Goal: Check status: Check status

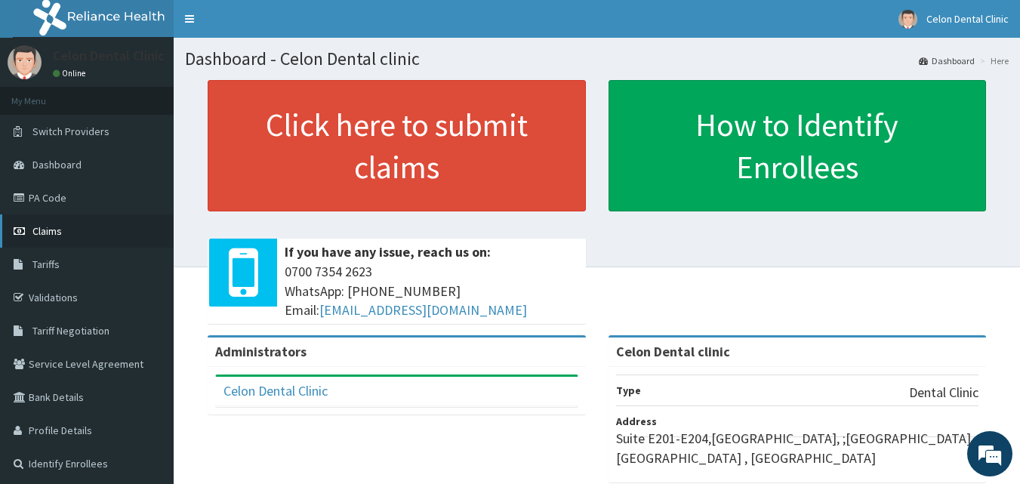
click at [47, 232] on span "Claims" at bounding box center [46, 231] width 29 height 14
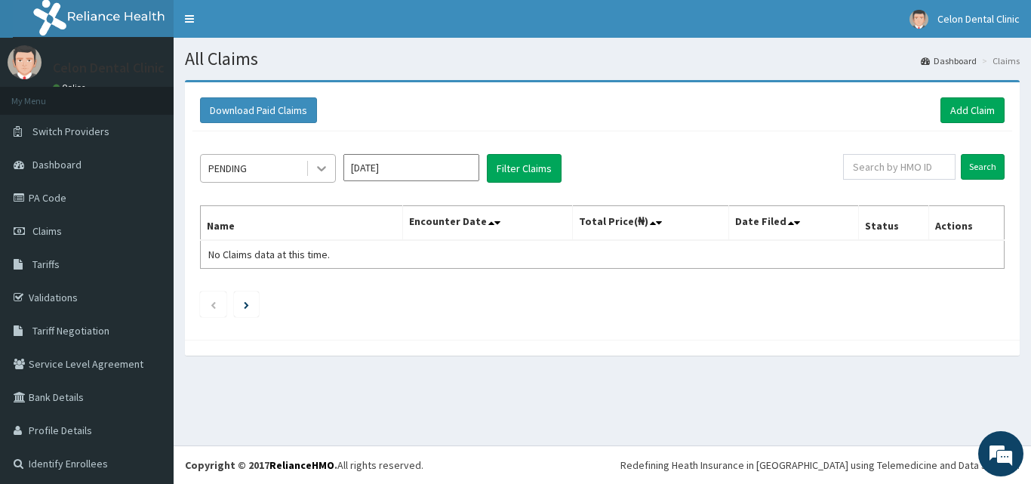
click at [319, 171] on icon at bounding box center [321, 168] width 15 height 15
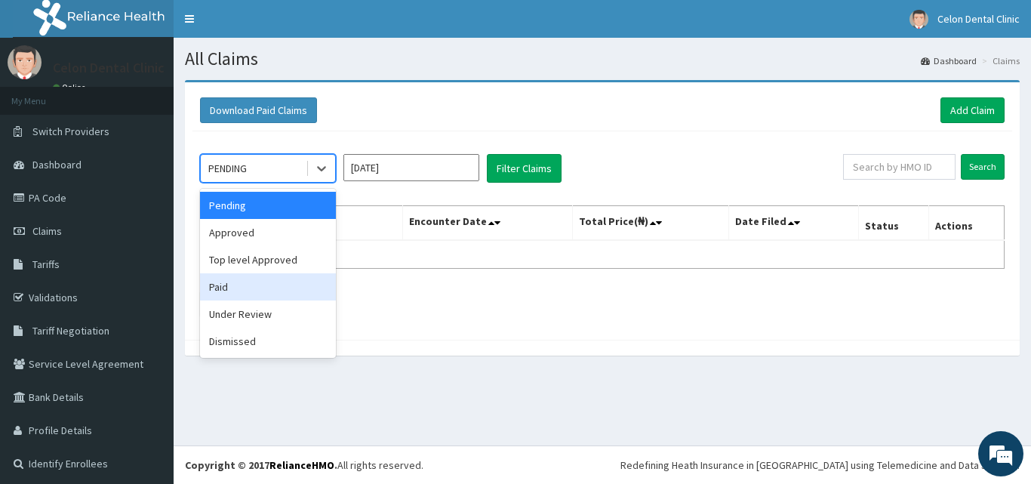
click at [218, 285] on div "Paid" at bounding box center [268, 286] width 136 height 27
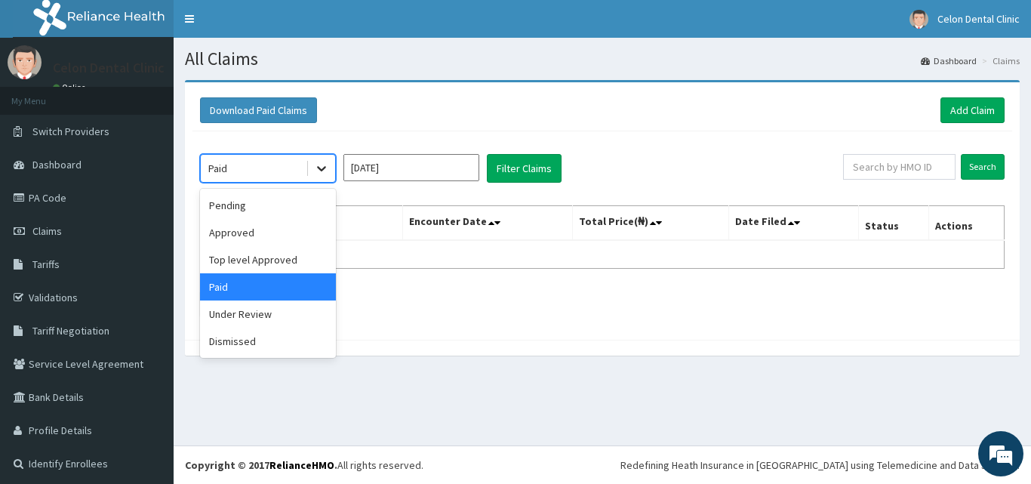
click at [325, 165] on icon at bounding box center [321, 168] width 15 height 15
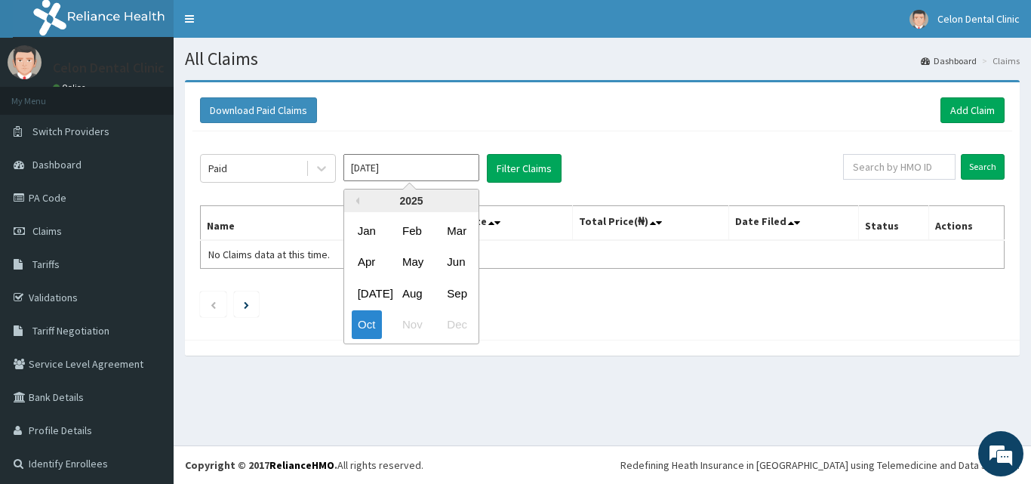
click at [381, 176] on input "[DATE]" at bounding box center [411, 167] width 136 height 27
click at [452, 289] on div "Sep" at bounding box center [456, 293] width 30 height 28
type input "[DATE]"
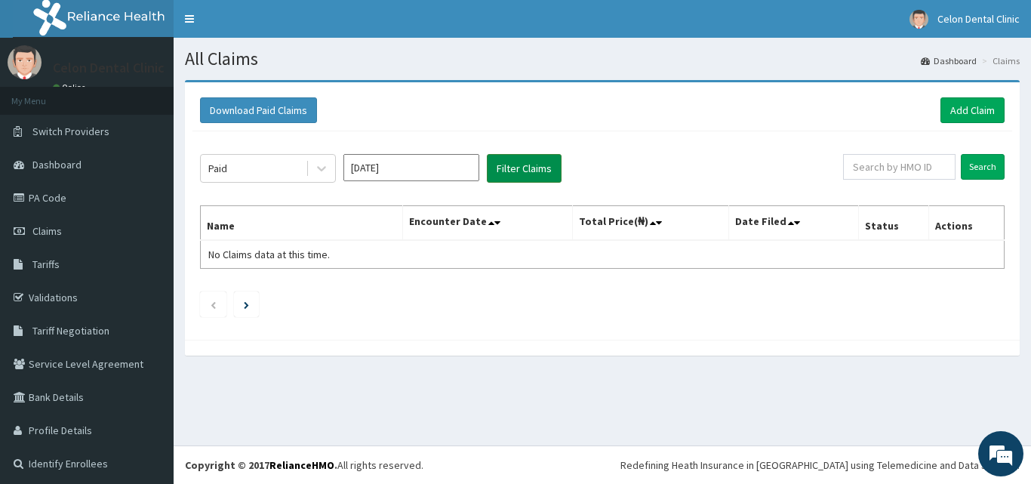
click at [521, 171] on button "Filter Claims" at bounding box center [524, 168] width 75 height 29
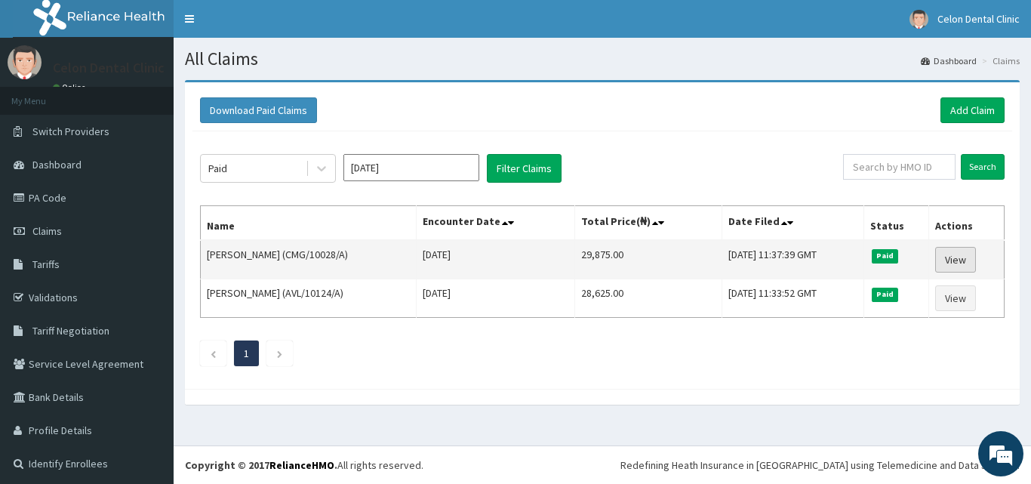
click at [943, 260] on link "View" at bounding box center [955, 260] width 41 height 26
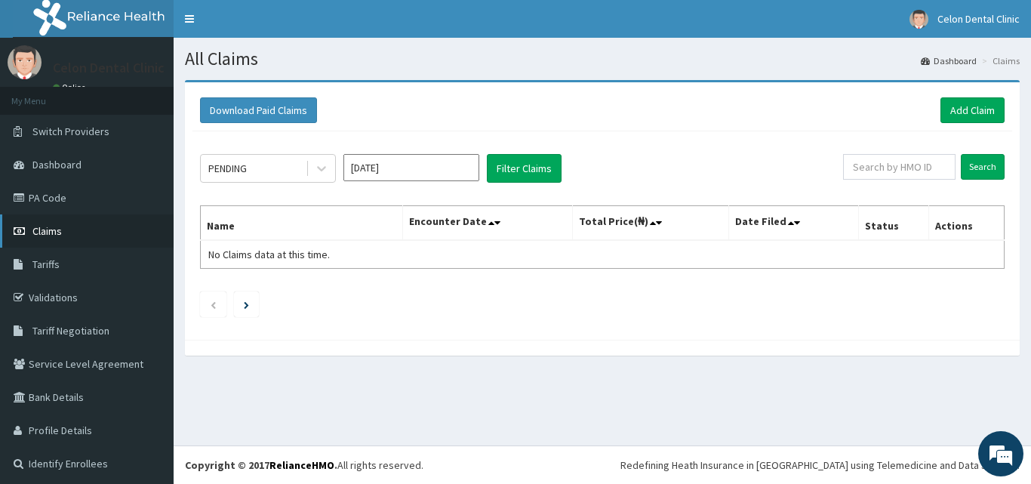
drag, startPoint x: 0, startPoint y: 0, endPoint x: 140, endPoint y: 244, distance: 280.9
click at [140, 244] on link "Claims" at bounding box center [87, 230] width 174 height 33
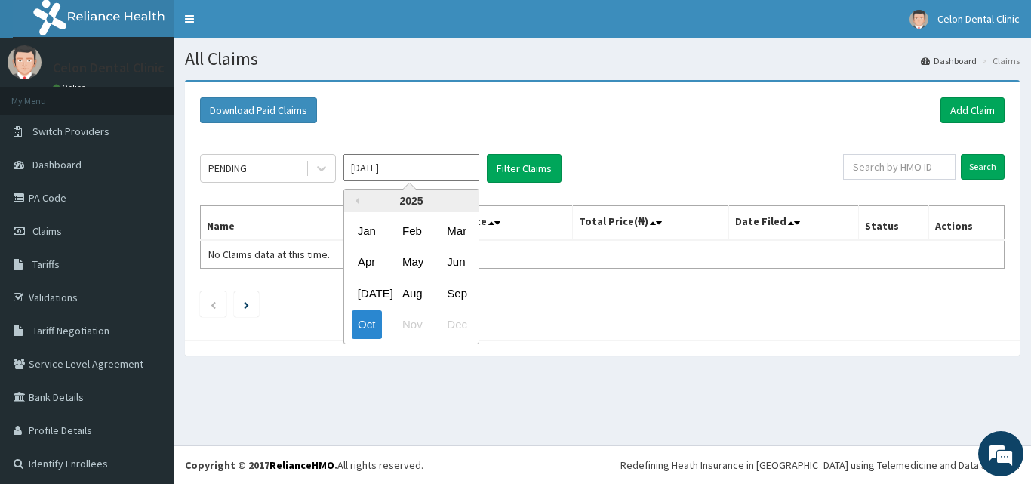
click at [443, 165] on input "[DATE]" at bounding box center [411, 167] width 136 height 27
click at [459, 291] on div "Sep" at bounding box center [456, 293] width 30 height 28
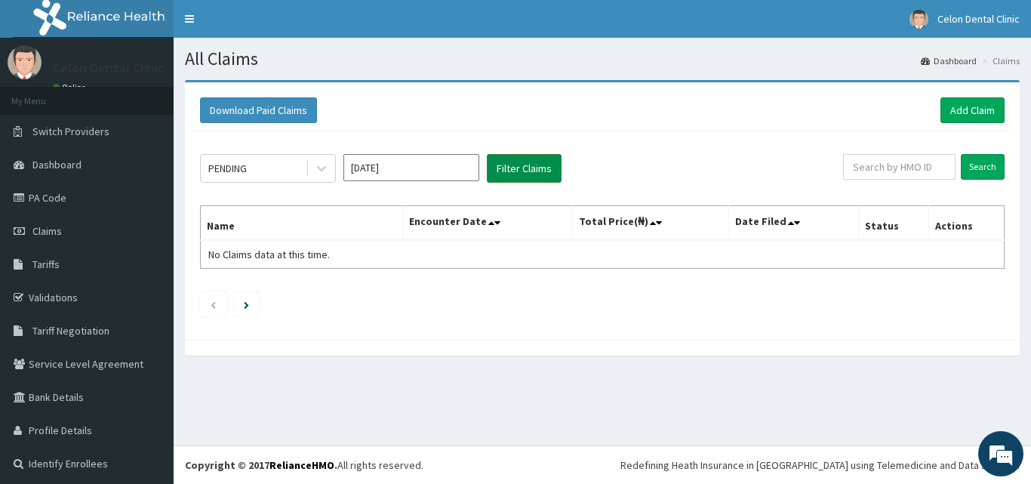
click at [520, 161] on button "Filter Claims" at bounding box center [524, 168] width 75 height 29
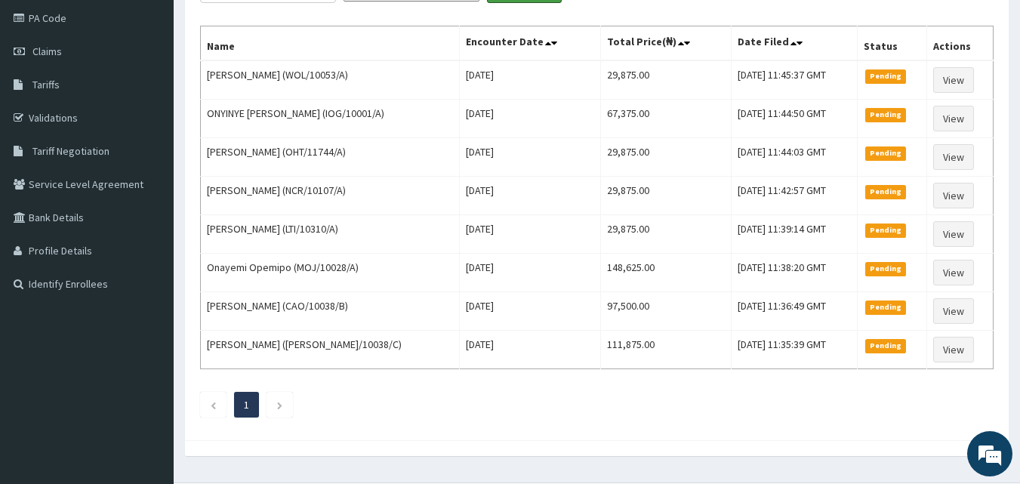
scroll to position [100, 0]
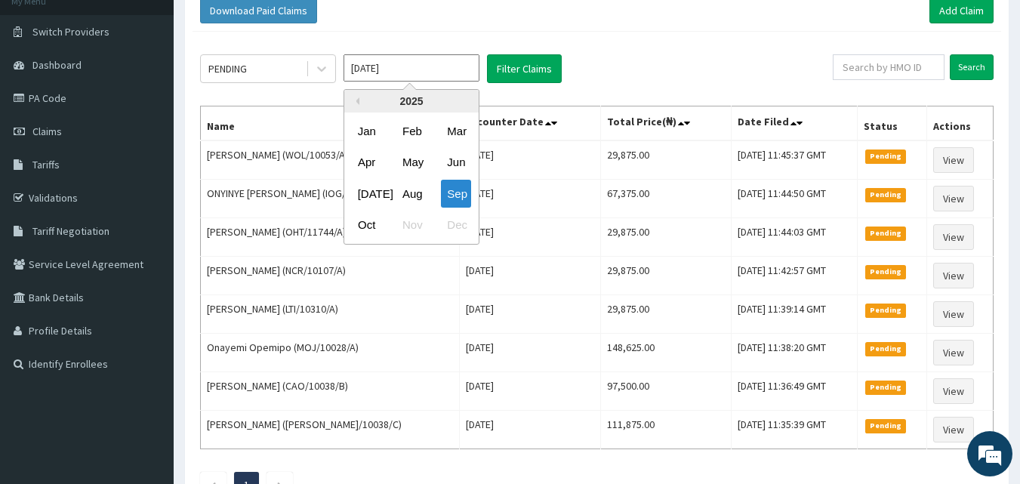
click at [460, 69] on input "[DATE]" at bounding box center [411, 67] width 136 height 27
click at [411, 190] on div "Aug" at bounding box center [411, 194] width 30 height 28
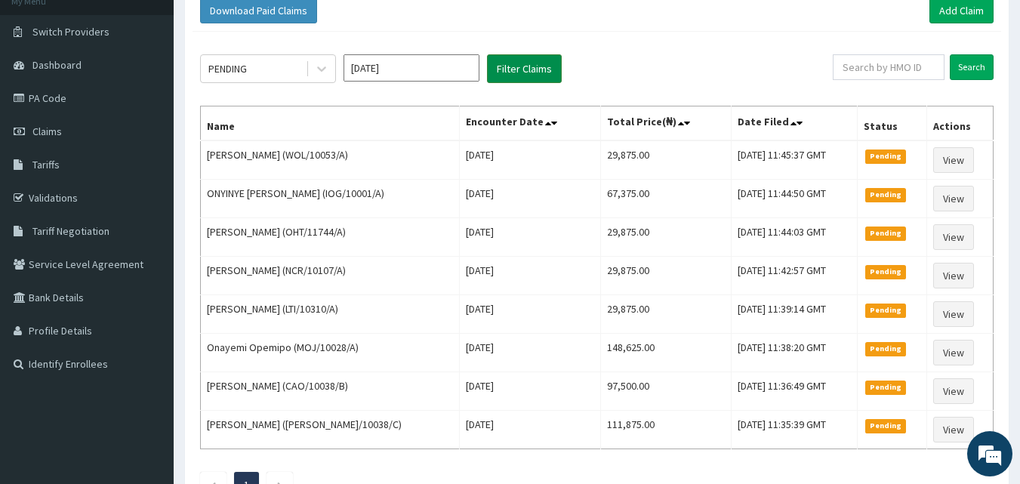
click at [510, 70] on button "Filter Claims" at bounding box center [524, 68] width 75 height 29
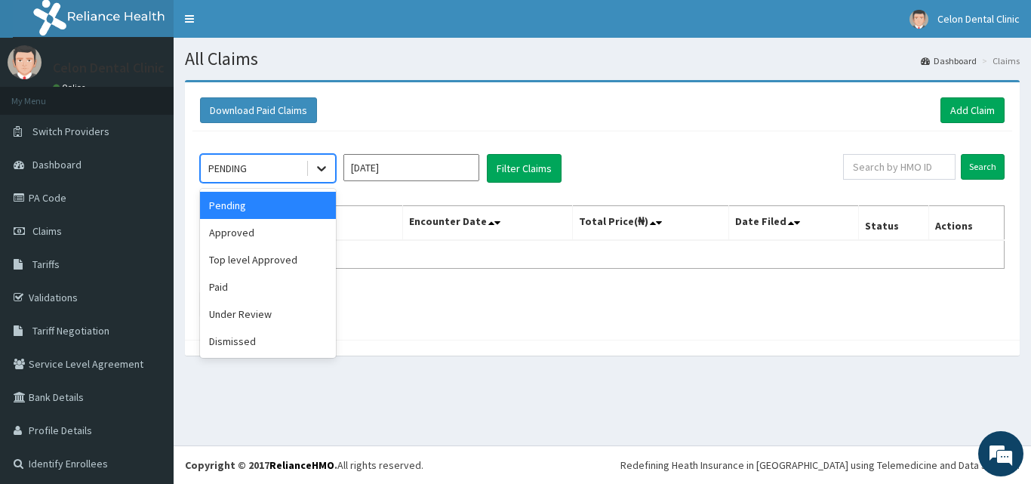
click at [328, 169] on icon at bounding box center [321, 168] width 15 height 15
click at [265, 235] on div "Approved" at bounding box center [268, 232] width 136 height 27
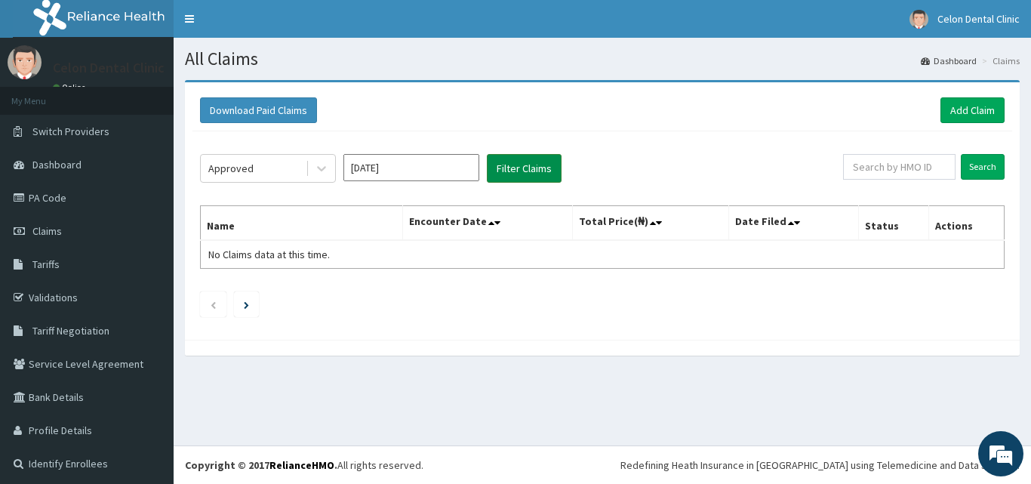
click at [514, 174] on button "Filter Claims" at bounding box center [524, 168] width 75 height 29
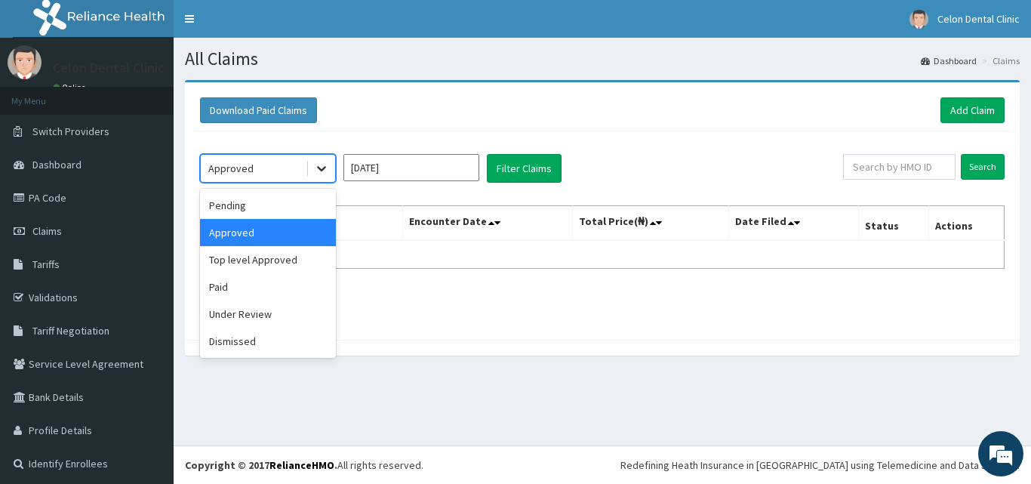
click at [320, 170] on icon at bounding box center [321, 169] width 9 height 5
click at [241, 259] on div "Top level Approved" at bounding box center [268, 259] width 136 height 27
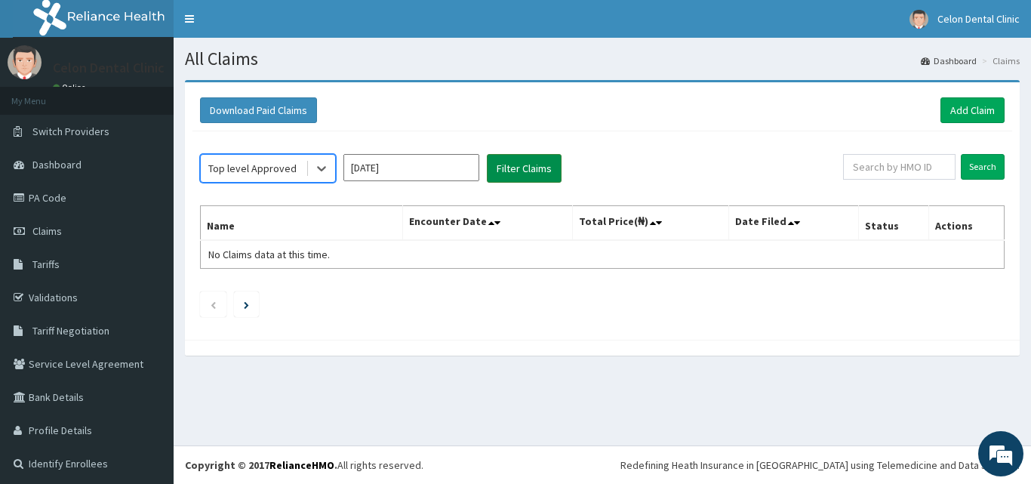
click at [530, 175] on button "Filter Claims" at bounding box center [524, 168] width 75 height 29
click at [297, 174] on div "Top level Approved" at bounding box center [253, 168] width 105 height 24
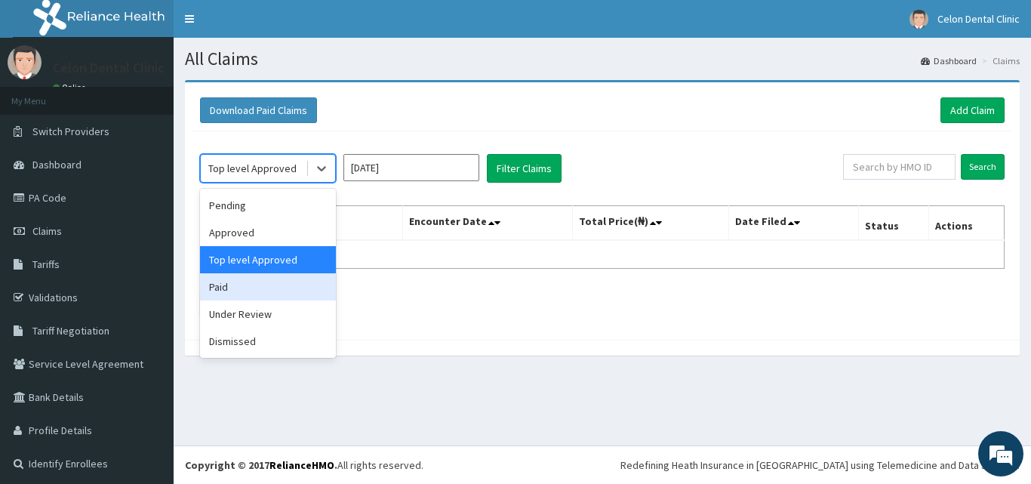
click at [248, 292] on div "Paid" at bounding box center [268, 286] width 136 height 27
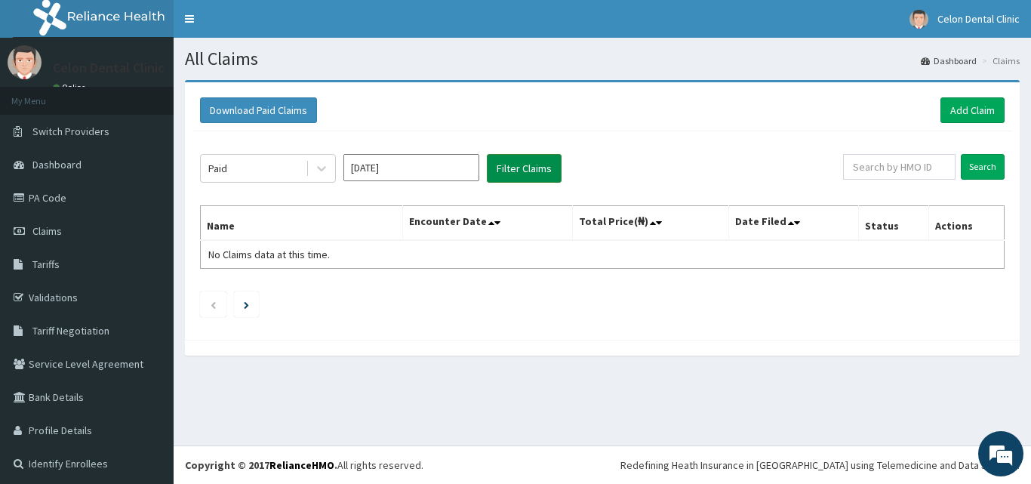
click at [527, 176] on button "Filter Claims" at bounding box center [524, 168] width 75 height 29
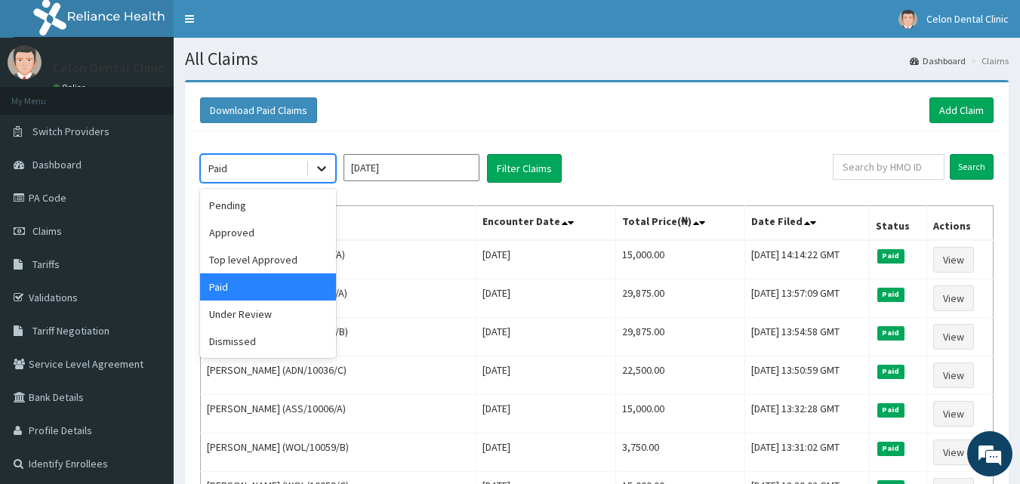
click at [322, 165] on icon at bounding box center [321, 168] width 15 height 15
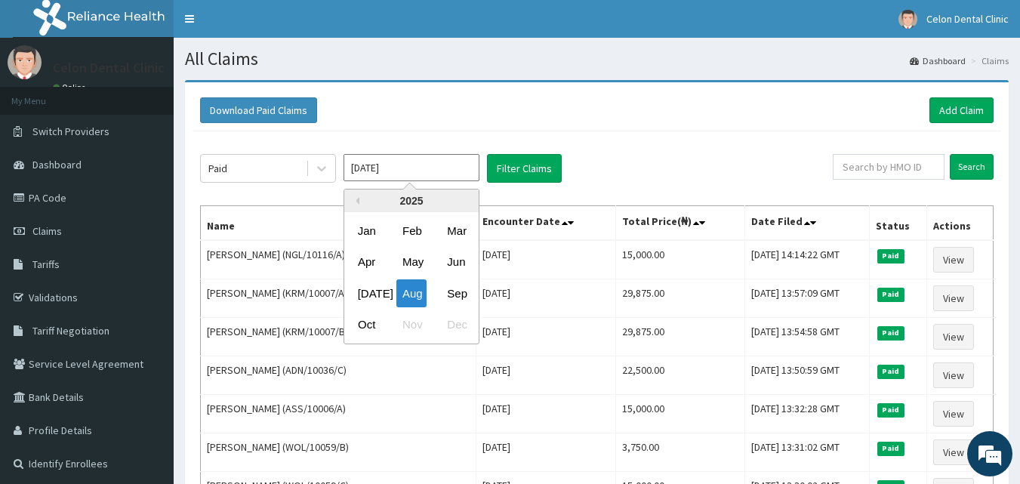
click at [447, 172] on input "[DATE]" at bounding box center [411, 167] width 136 height 27
click at [450, 293] on div "Sep" at bounding box center [456, 293] width 30 height 28
type input "[DATE]"
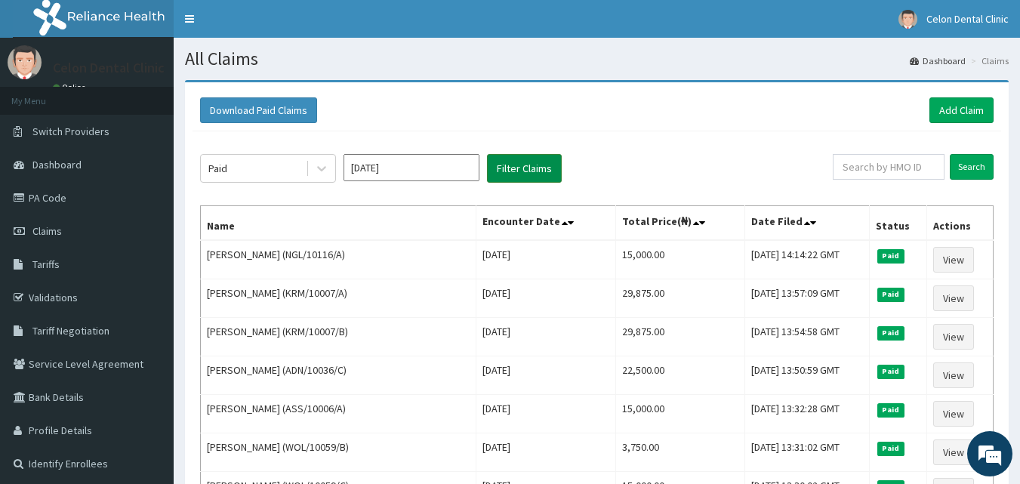
click at [517, 172] on button "Filter Claims" at bounding box center [524, 168] width 75 height 29
